Goal: Find specific page/section: Find specific page/section

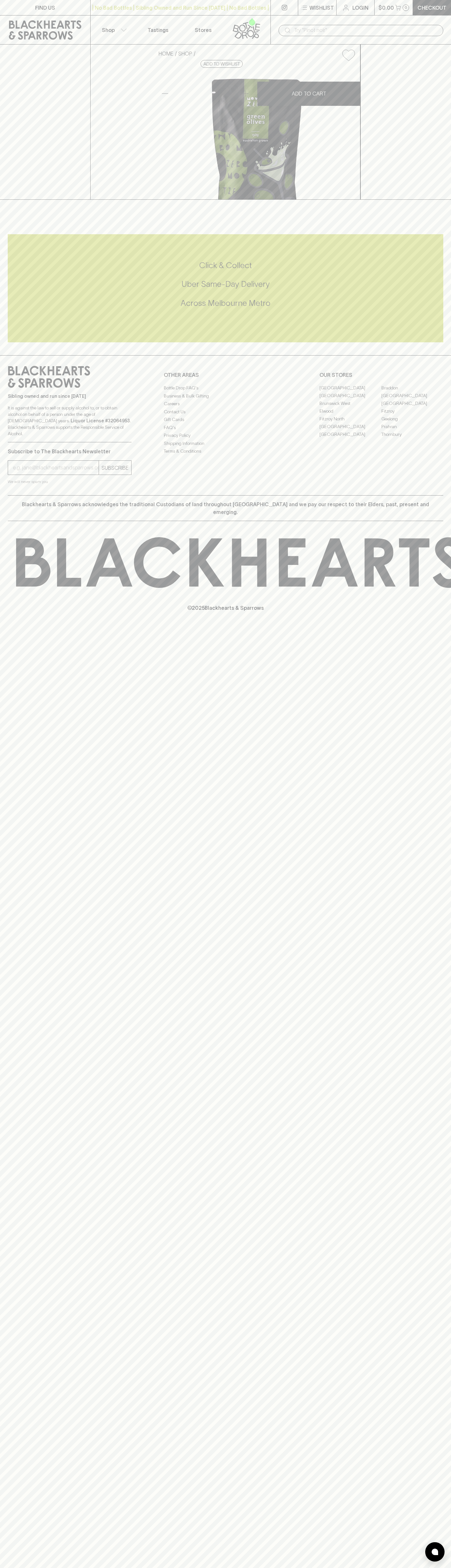
click at [255, 30] on icon at bounding box center [246, 28] width 37 height 21
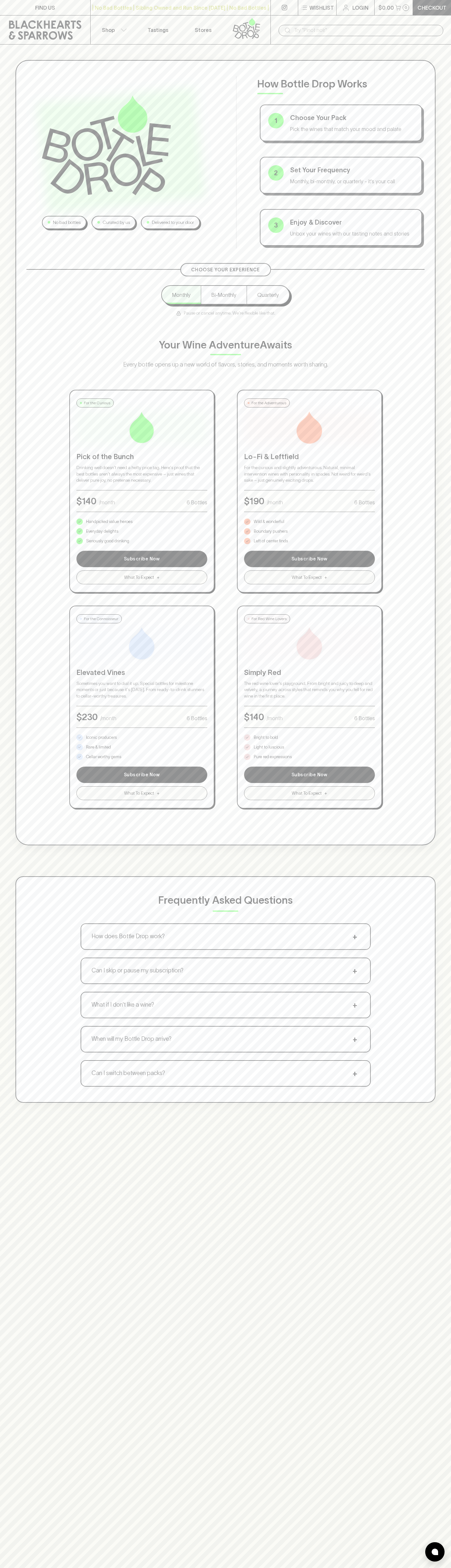
click at [422, 212] on div "No bad bottles Curated by us Delivered to your door How Bottle Drop Works 1 Cho…" at bounding box center [225, 452] width 420 height 785
click at [30, 1567] on html "FIND US | No Bad Bottles | Sibling Owned and Run Since [DATE] | No Bad Bottles …" at bounding box center [225, 1013] width 451 height 2027
click at [6, 245] on div "No bad bottles Curated by us Delivered to your door How Bottle Drop Works 1 Cho…" at bounding box center [225, 581] width 451 height 1073
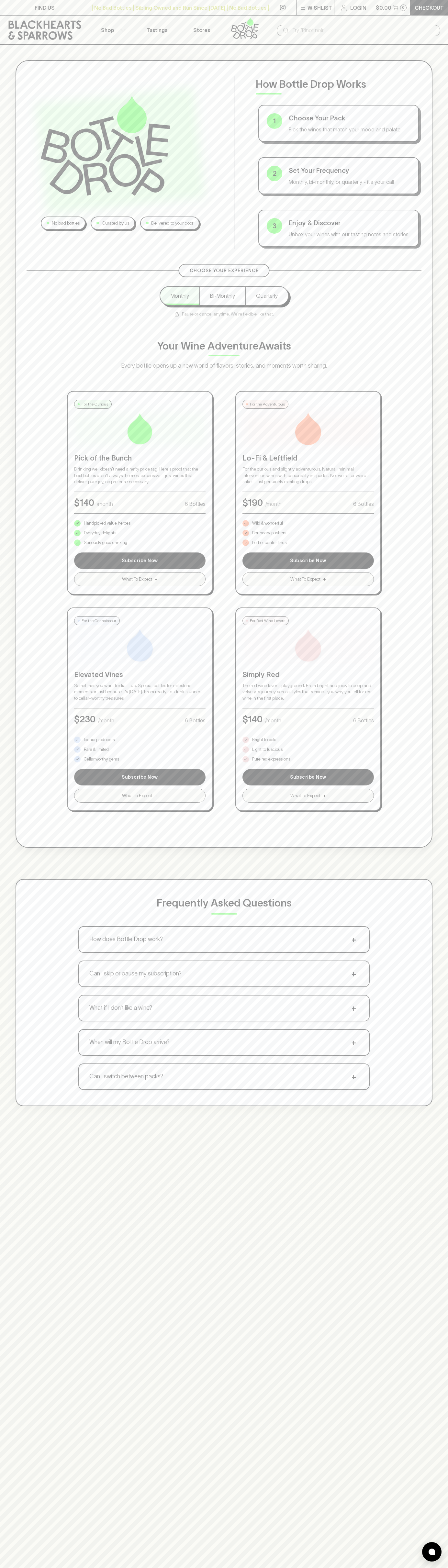
click at [264, 740] on p "Bright to bold" at bounding box center [264, 740] width 24 height 6
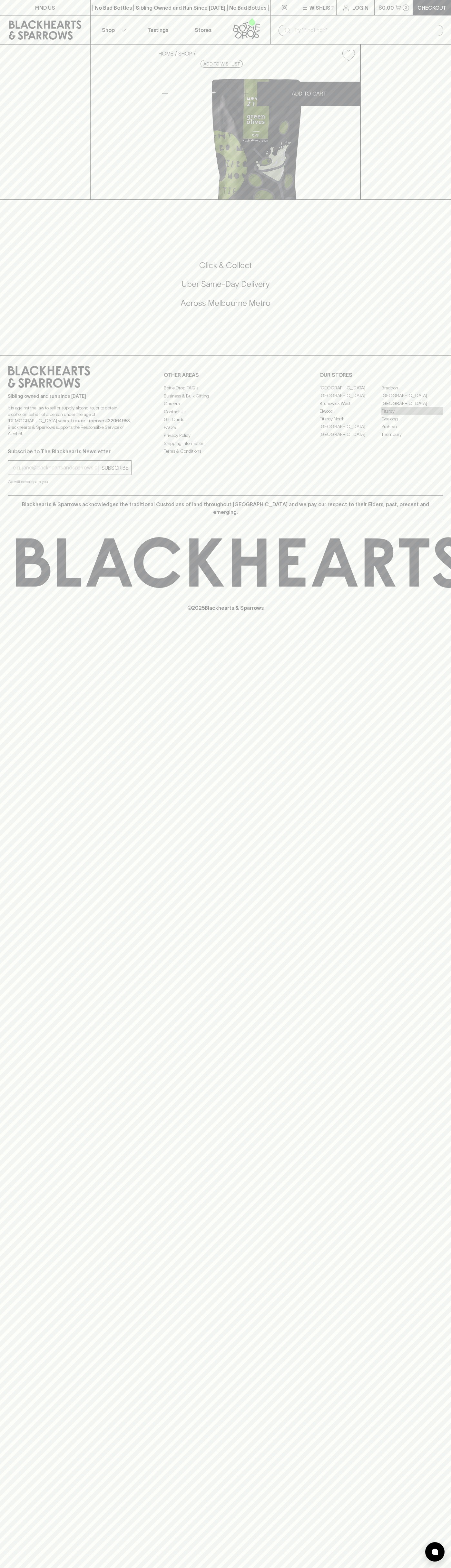
click at [413, 415] on link "Fitzroy" at bounding box center [412, 411] width 62 height 8
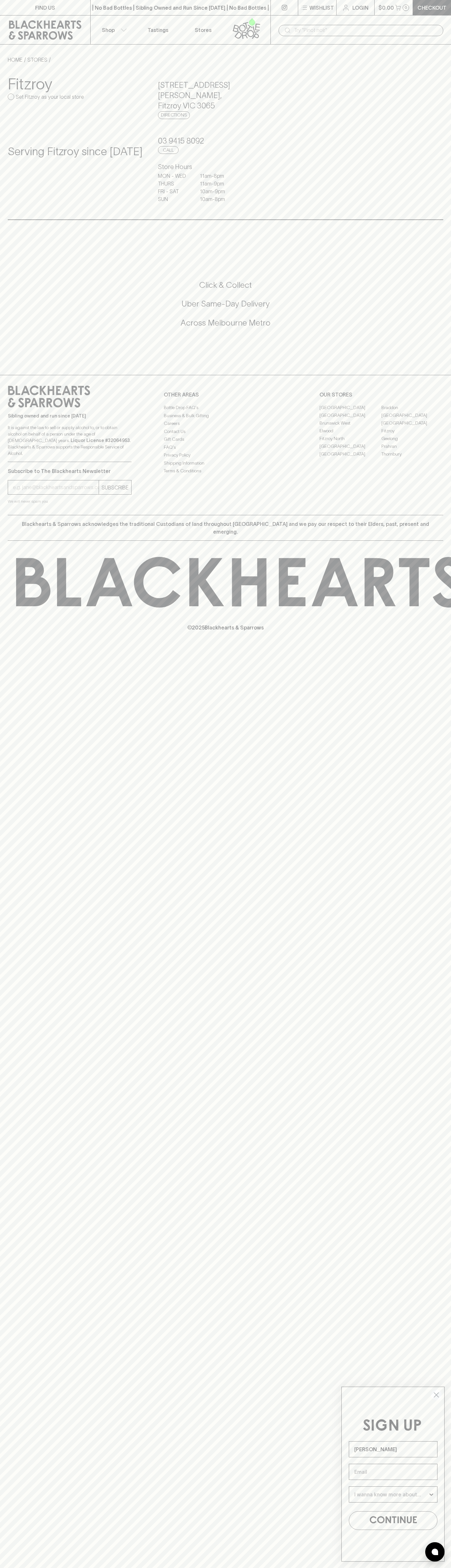
type input "John Smith"
